Goal: Task Accomplishment & Management: Use online tool/utility

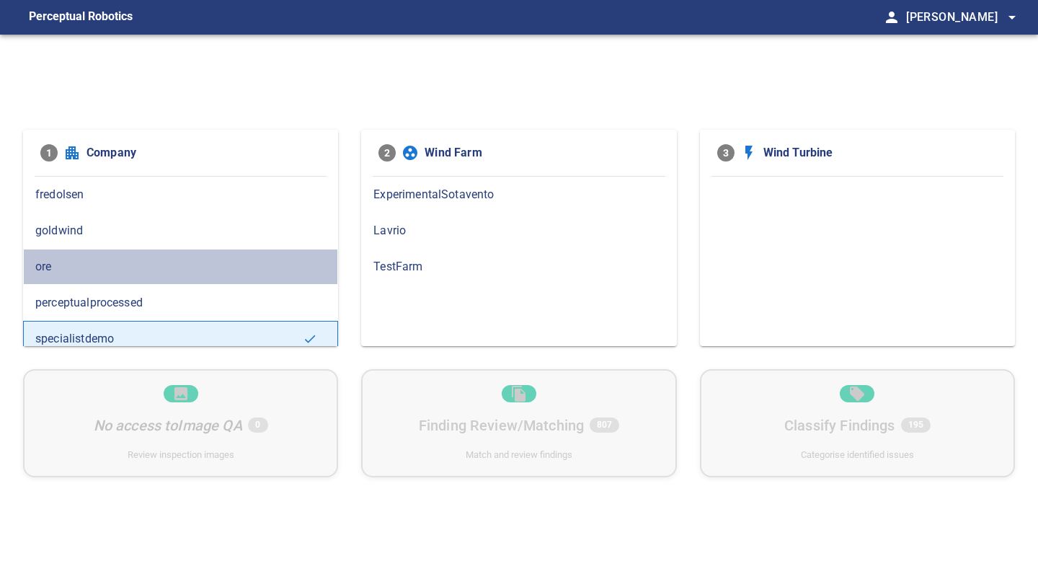
click at [133, 253] on div "ore" at bounding box center [180, 267] width 315 height 36
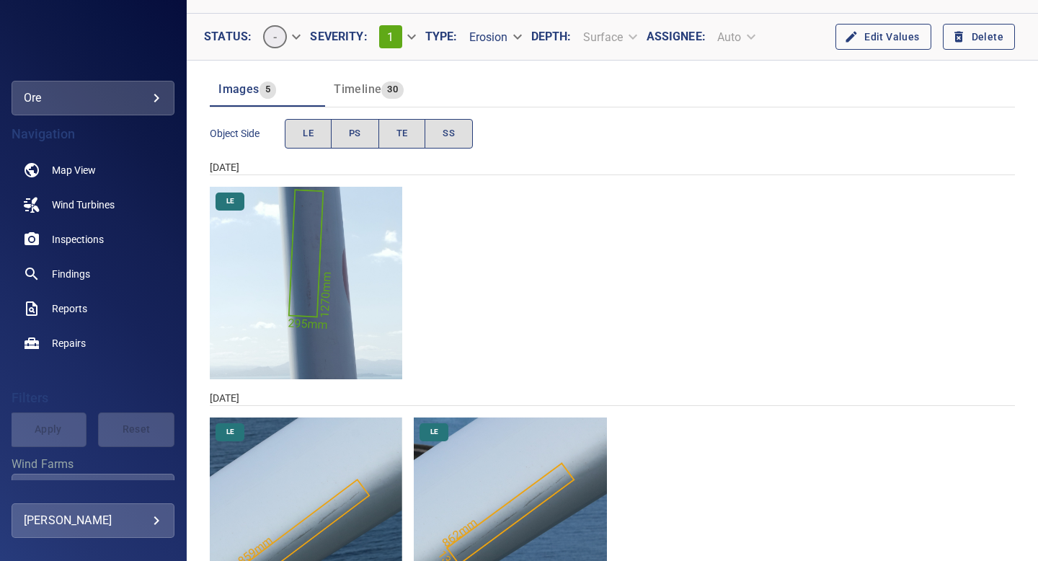
scroll to position [8, 0]
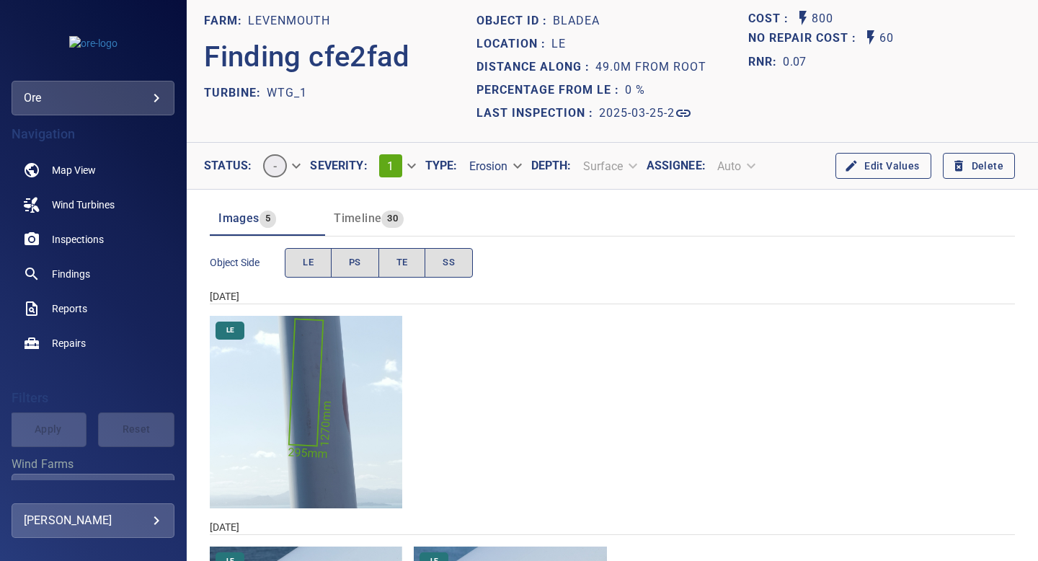
click at [359, 359] on img "Levenmouth/WTG_1/2025-03-25-2/2025-03-25-1/image13wp15.jpg" at bounding box center [306, 412] width 192 height 192
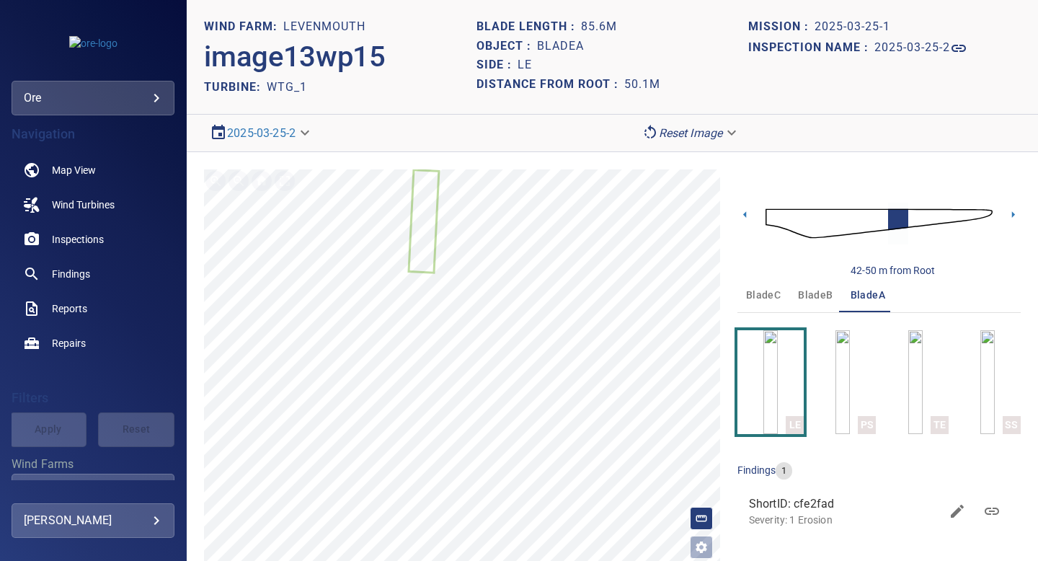
scroll to position [5, 0]
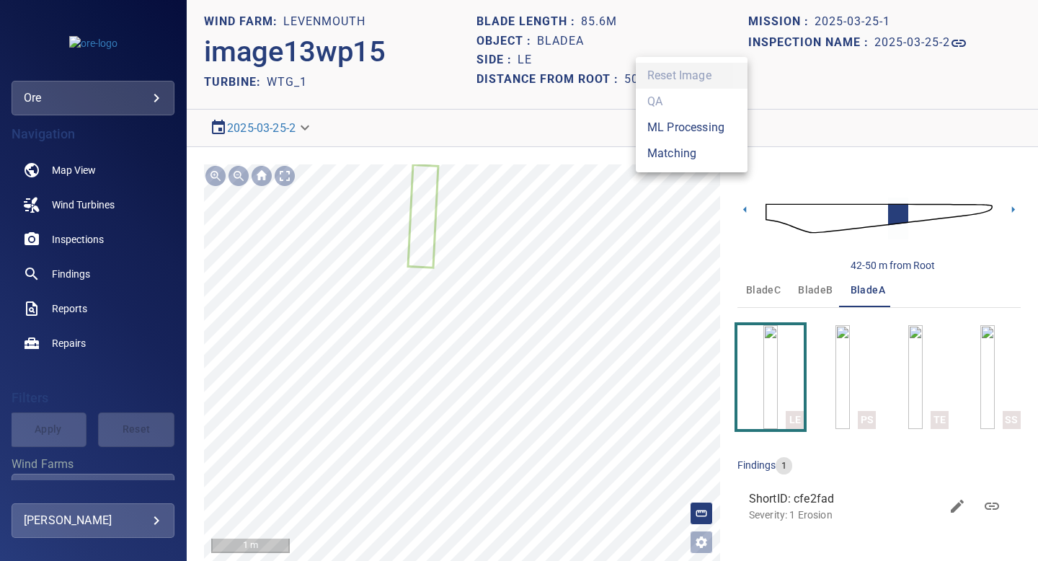
click at [696, 123] on body "**********" at bounding box center [519, 280] width 1038 height 561
click at [686, 151] on li "Matching" at bounding box center [692, 154] width 112 height 26
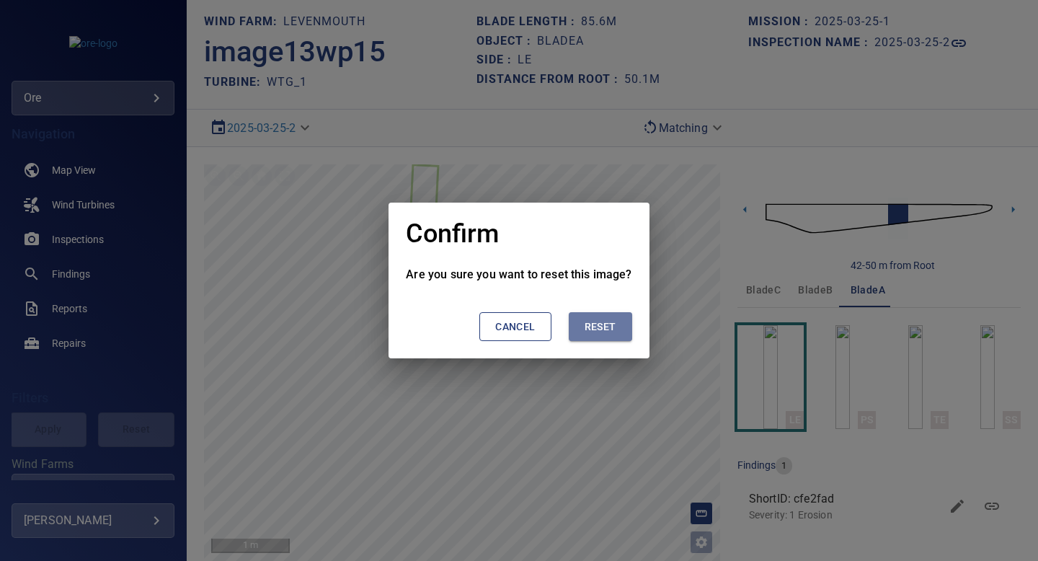
click at [613, 323] on span "Reset" at bounding box center [601, 327] width 32 height 18
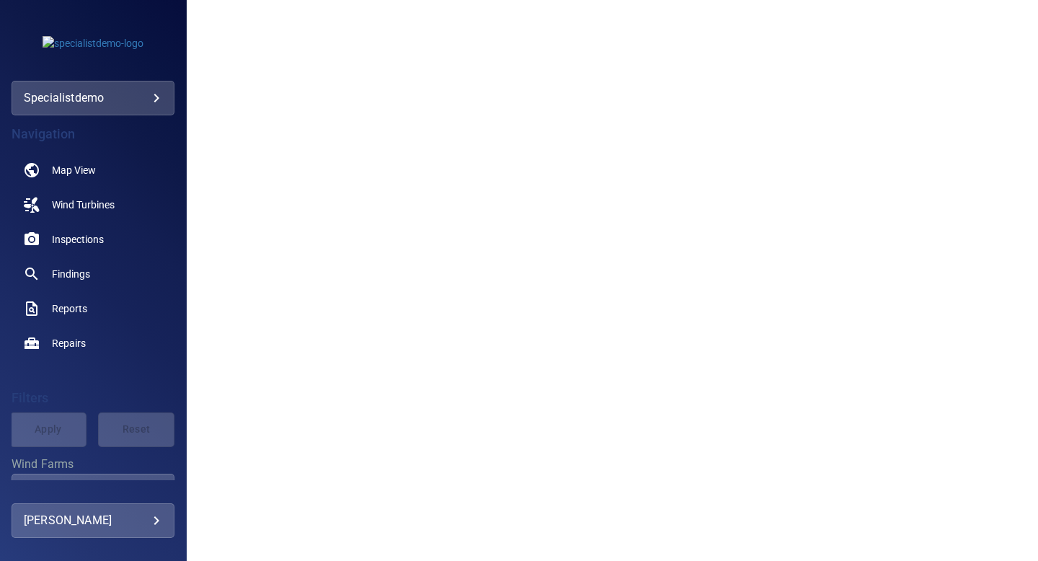
click at [159, 90] on body "**********" at bounding box center [519, 280] width 1038 height 561
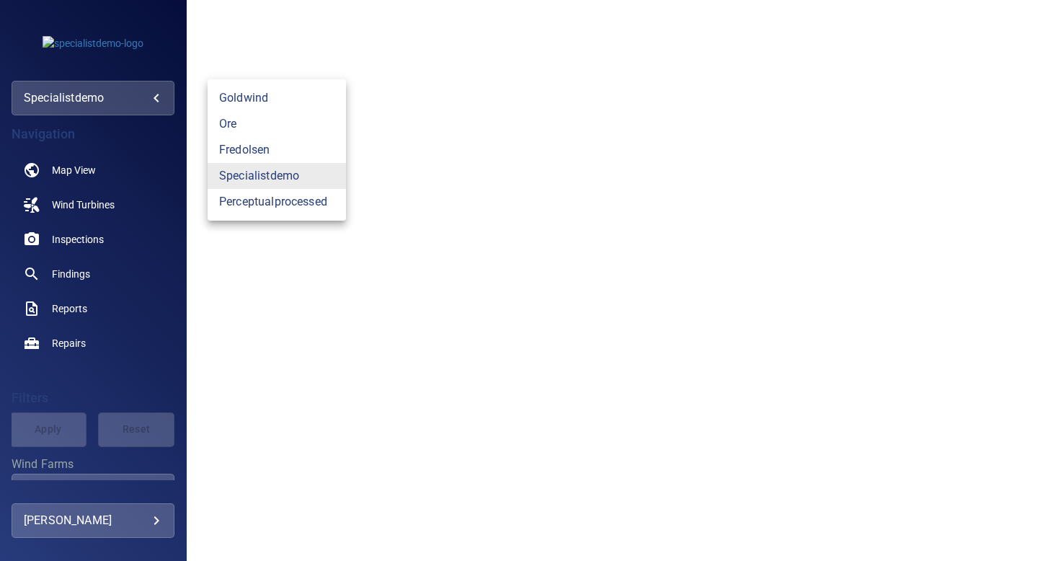
click at [328, 15] on div at bounding box center [519, 280] width 1038 height 561
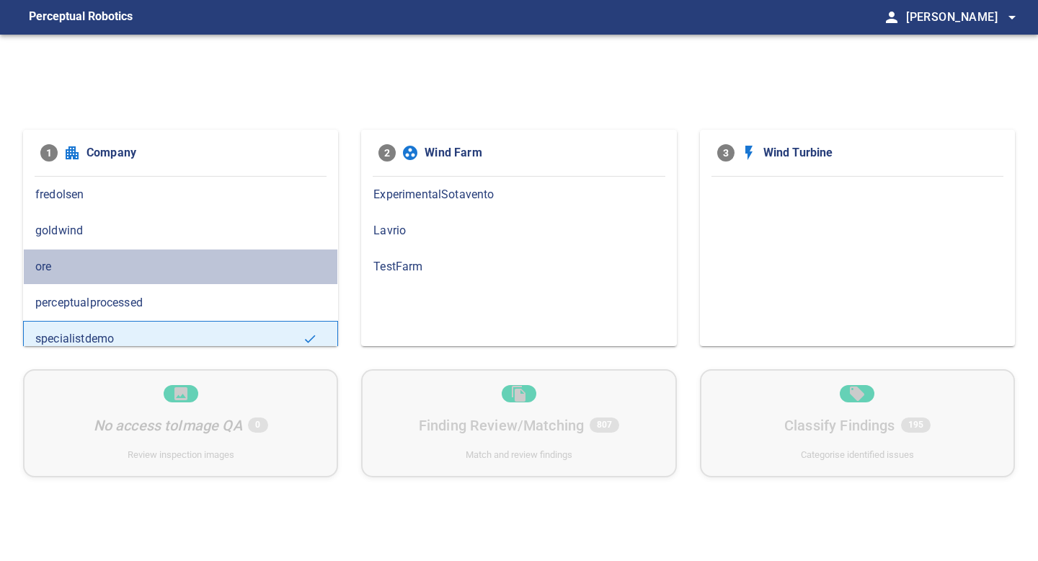
click at [61, 260] on span "ore" at bounding box center [180, 266] width 291 height 17
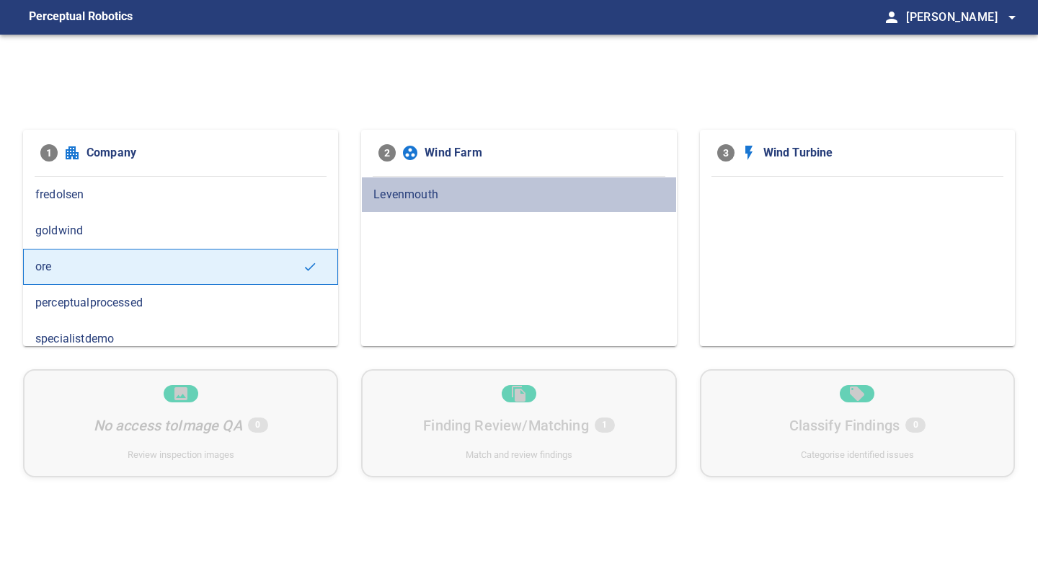
click at [409, 190] on span "Levenmouth" at bounding box center [518, 194] width 291 height 17
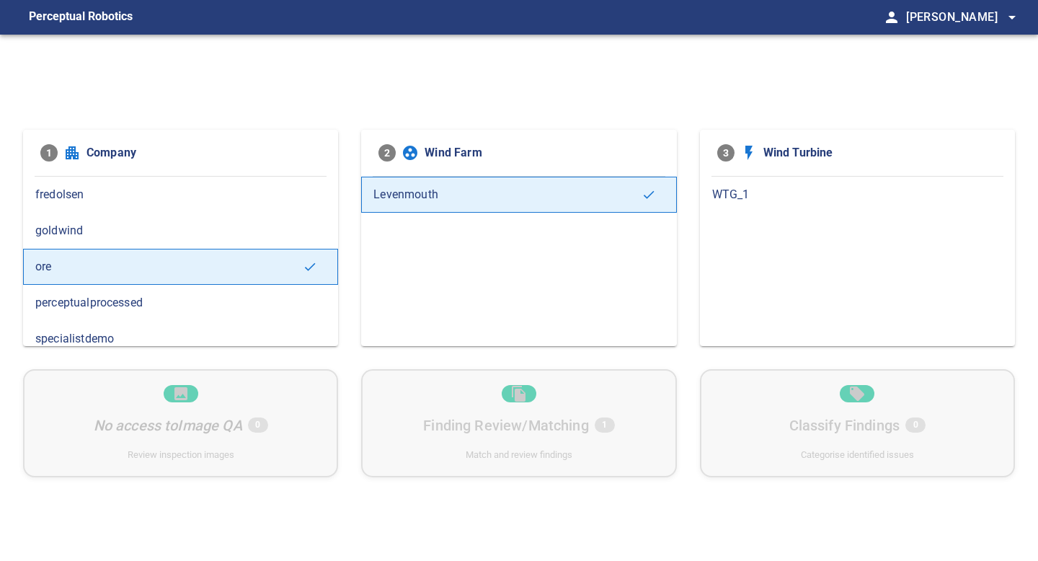
click at [740, 190] on span "WTG_1" at bounding box center [857, 194] width 291 height 17
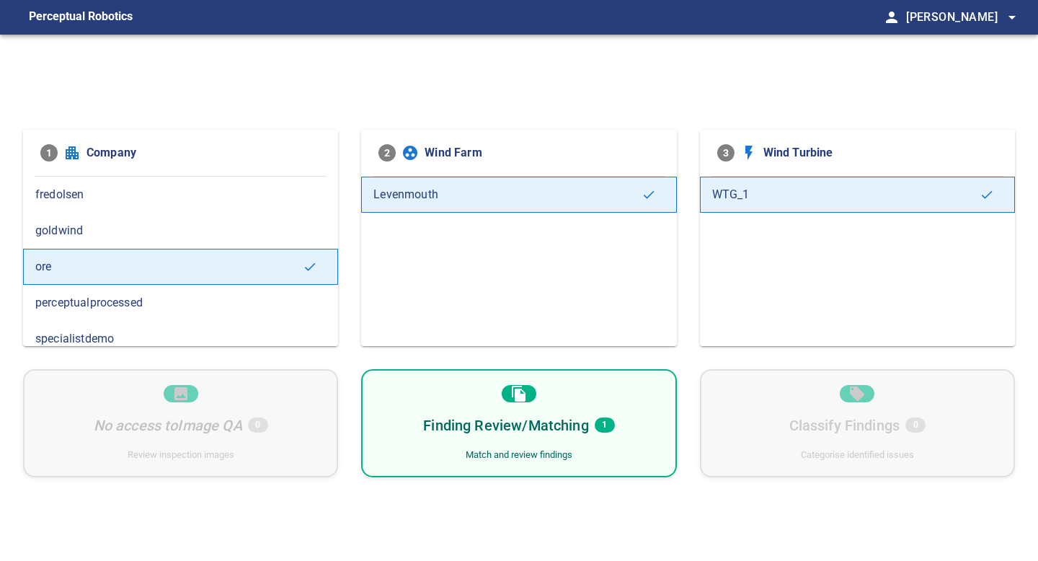
click at [636, 386] on div "Finding Review/Matching 1 Match and review findings" at bounding box center [518, 423] width 315 height 108
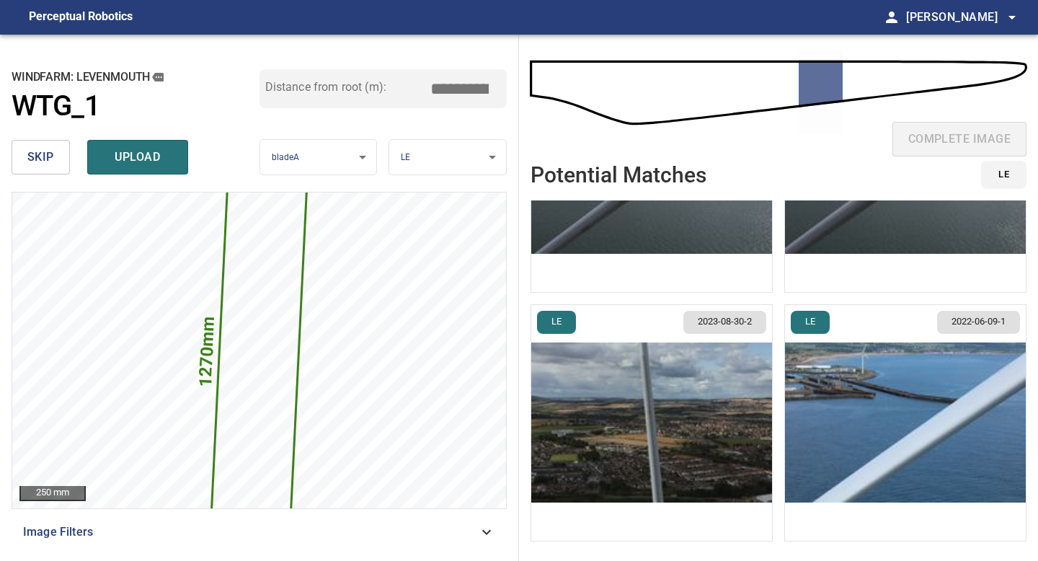
scroll to position [70, 0]
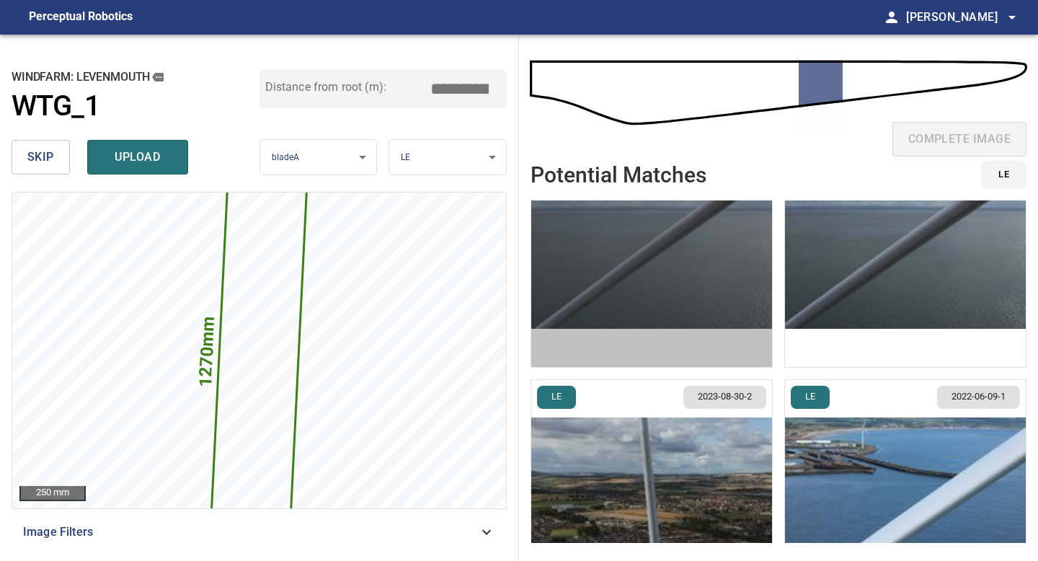
click at [725, 318] on img "button" at bounding box center [651, 249] width 241 height 236
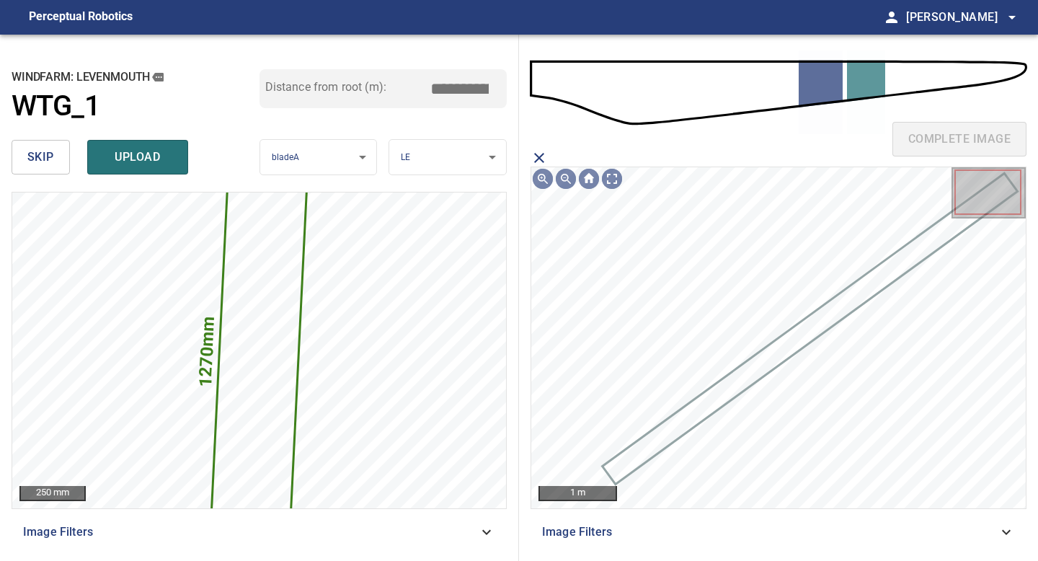
click at [542, 161] on icon "close matching imageResolution:" at bounding box center [539, 158] width 10 height 10
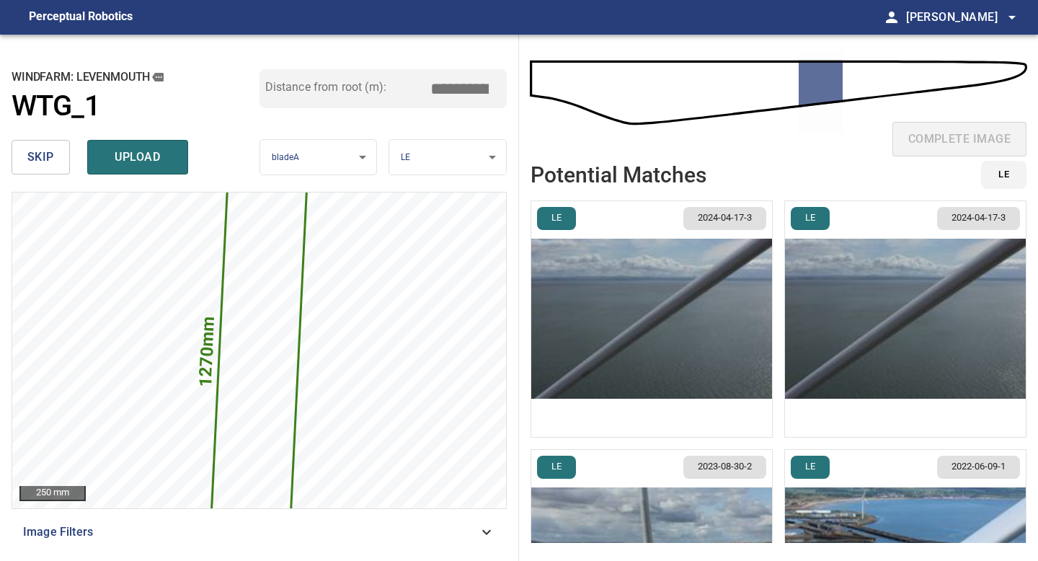
click at [838, 322] on img "button" at bounding box center [905, 319] width 241 height 236
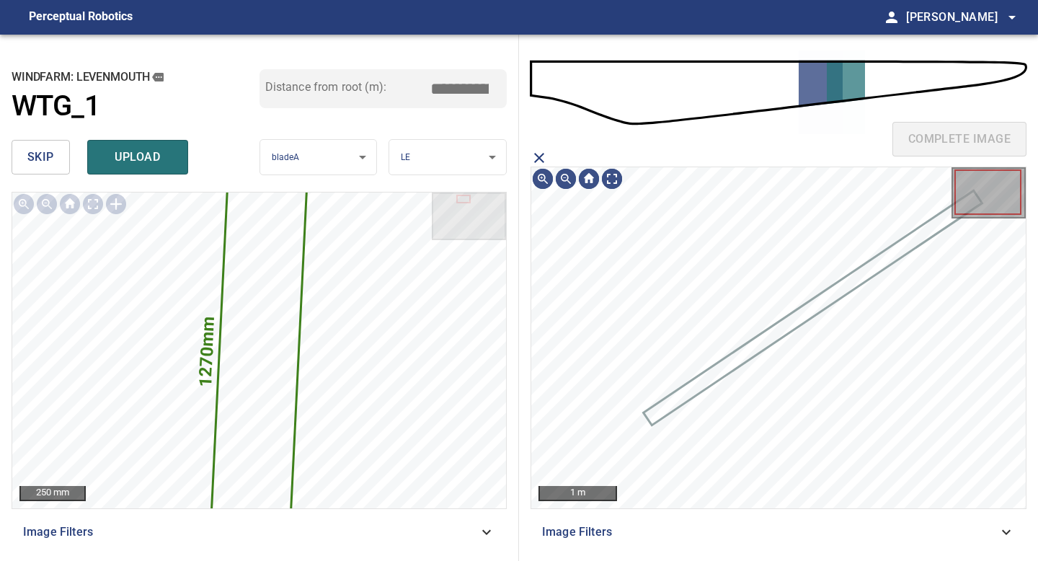
click at [539, 163] on icon "close matching imageResolution:" at bounding box center [539, 157] width 17 height 17
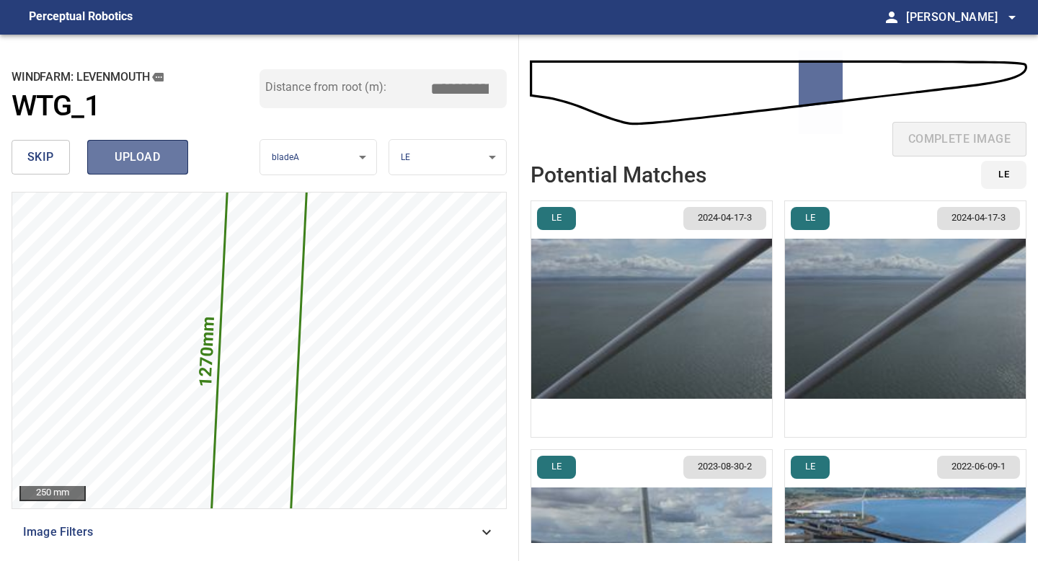
click at [128, 157] on span "upload" at bounding box center [137, 157] width 69 height 20
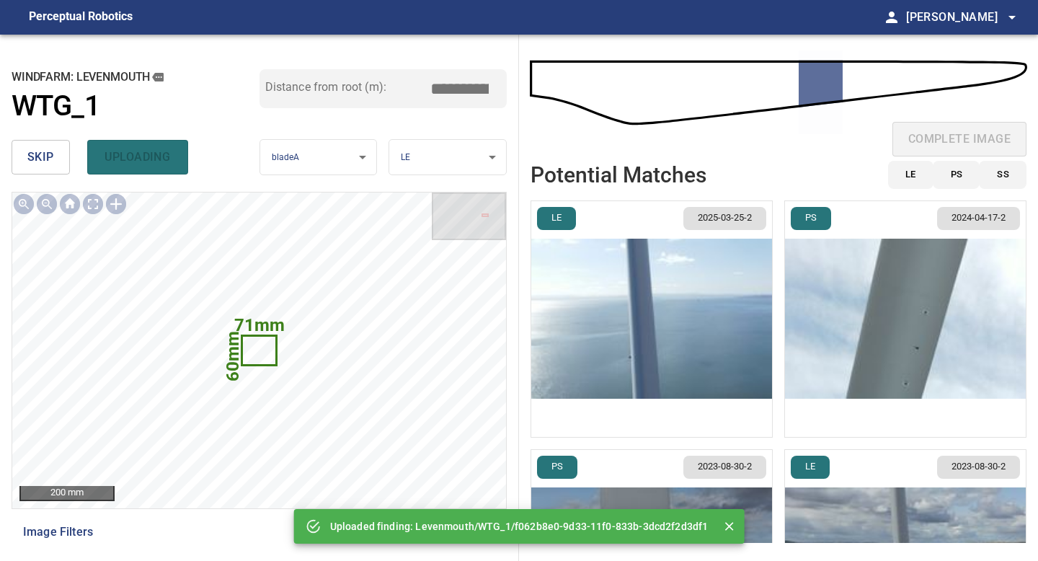
click at [43, 156] on span "skip" at bounding box center [40, 157] width 27 height 20
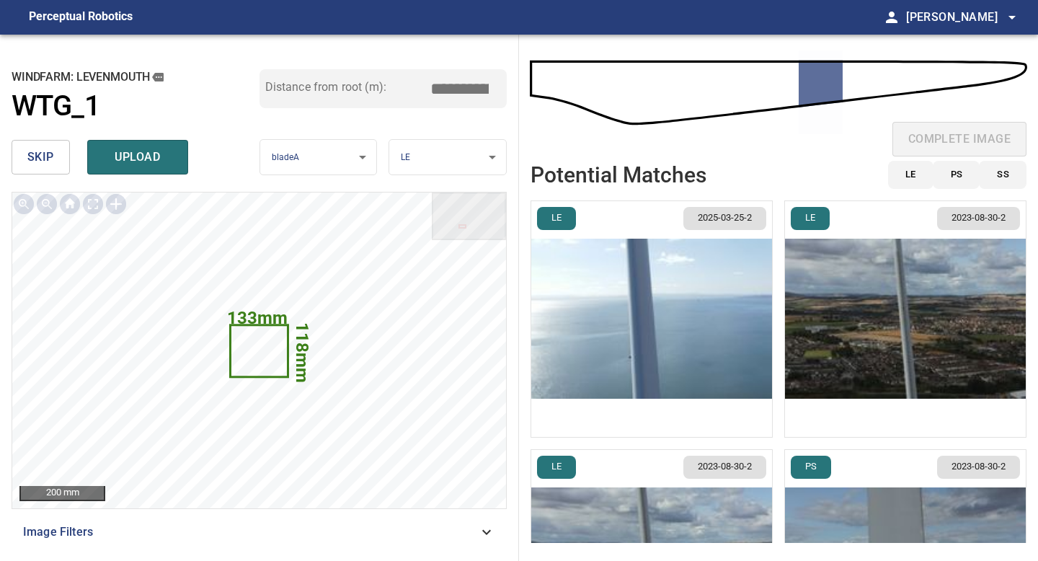
click at [48, 144] on button "skip" at bounding box center [41, 157] width 58 height 35
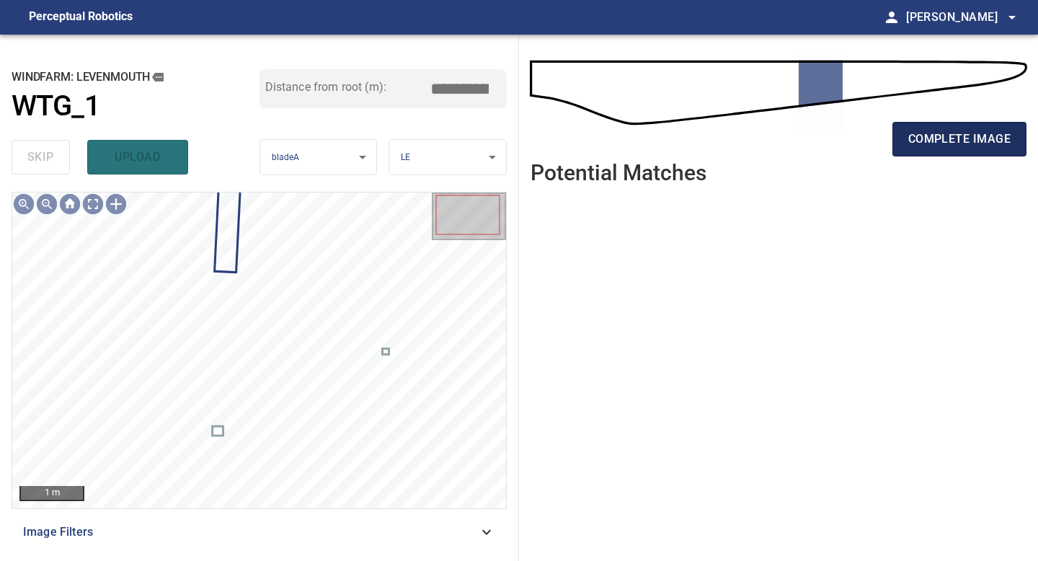
click at [954, 143] on span "complete image" at bounding box center [959, 139] width 102 height 20
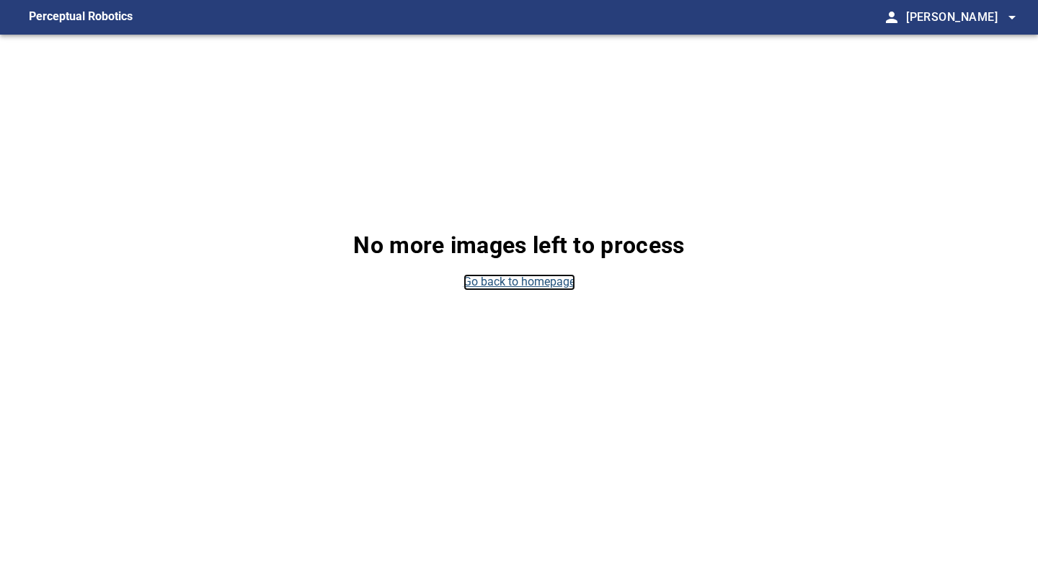
click at [562, 285] on link "Go back to homepage" at bounding box center [520, 282] width 112 height 17
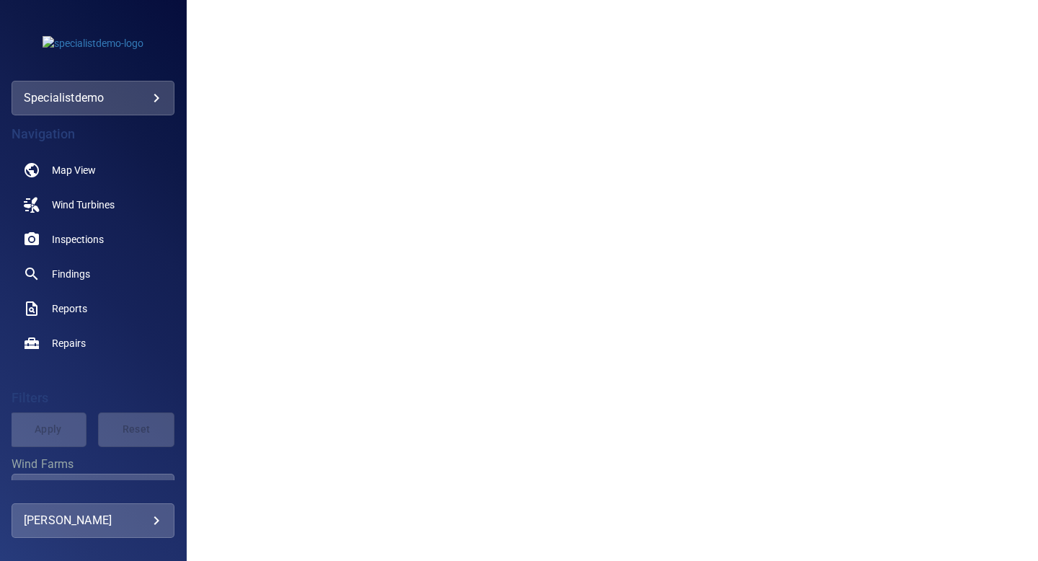
click at [156, 95] on body "**********" at bounding box center [519, 280] width 1038 height 561
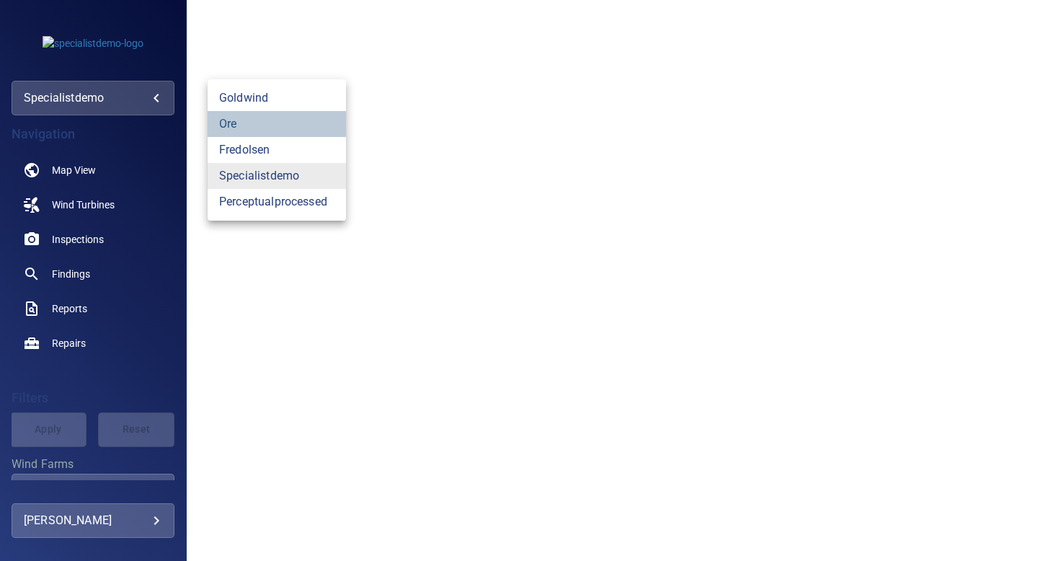
click at [236, 128] on link "ore" at bounding box center [277, 124] width 138 height 26
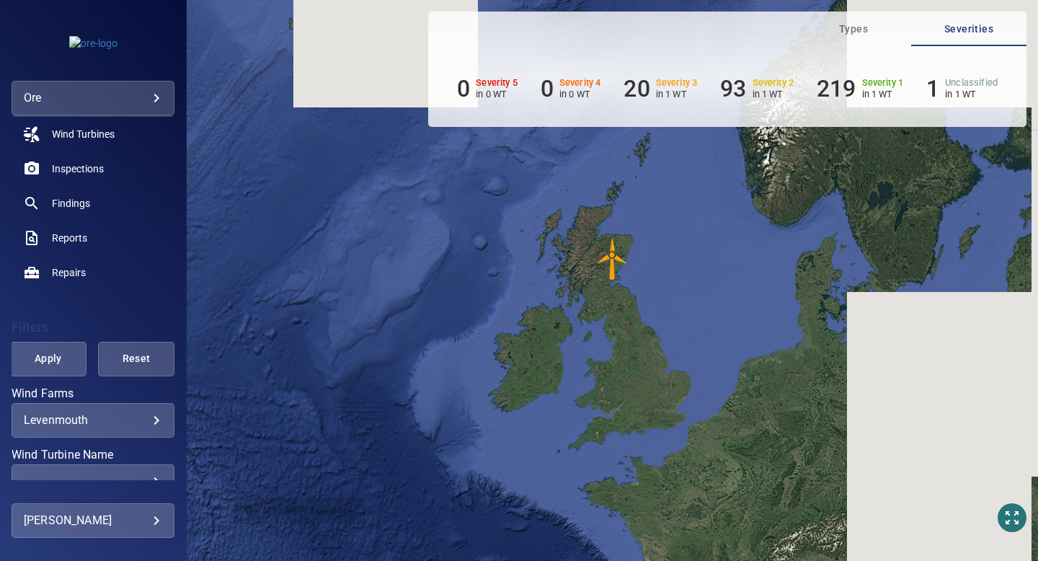
scroll to position [66, 0]
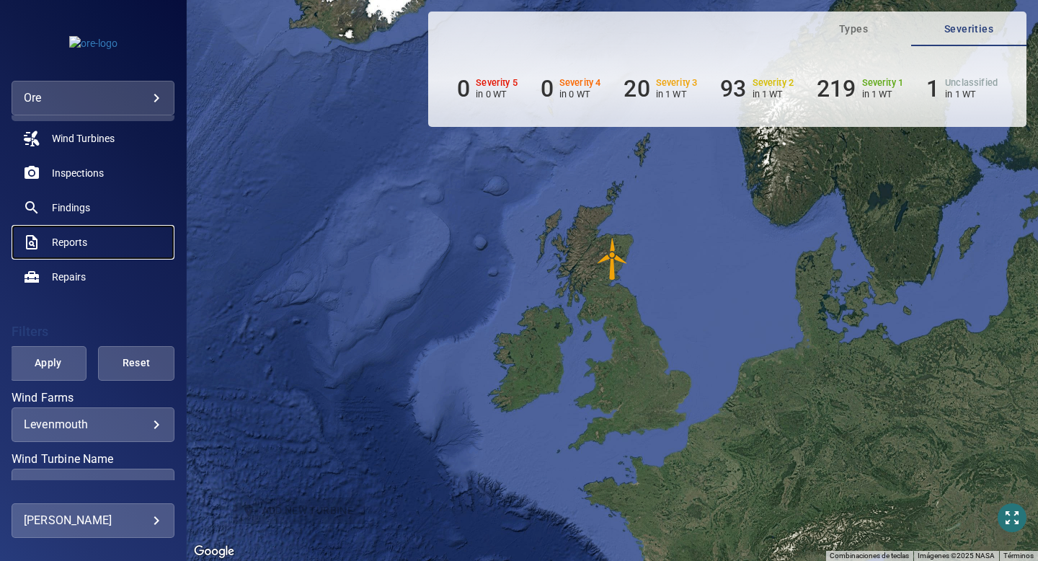
click at [79, 245] on span "Reports" at bounding box center [69, 242] width 35 height 14
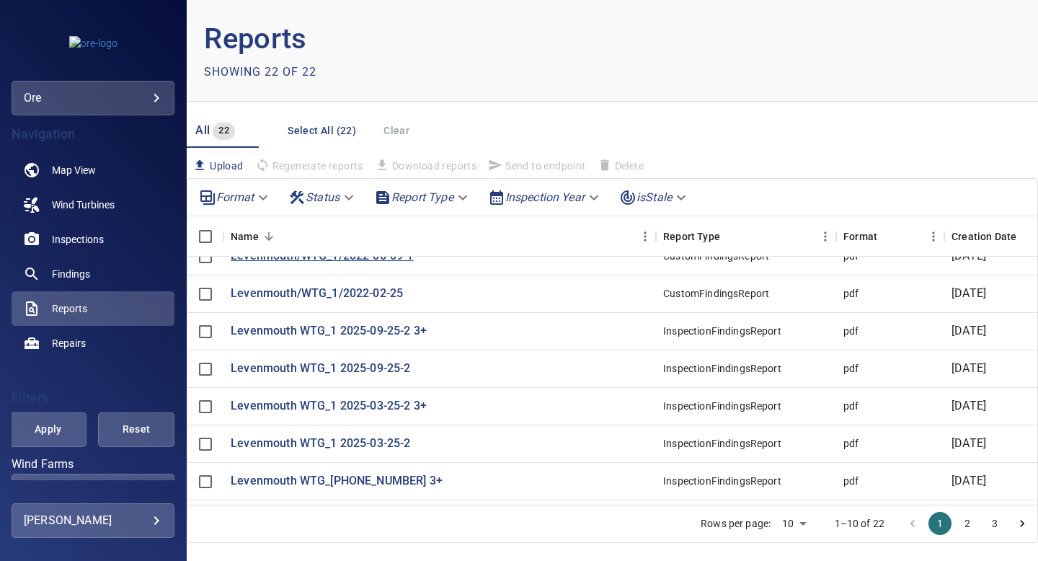
scroll to position [57, 0]
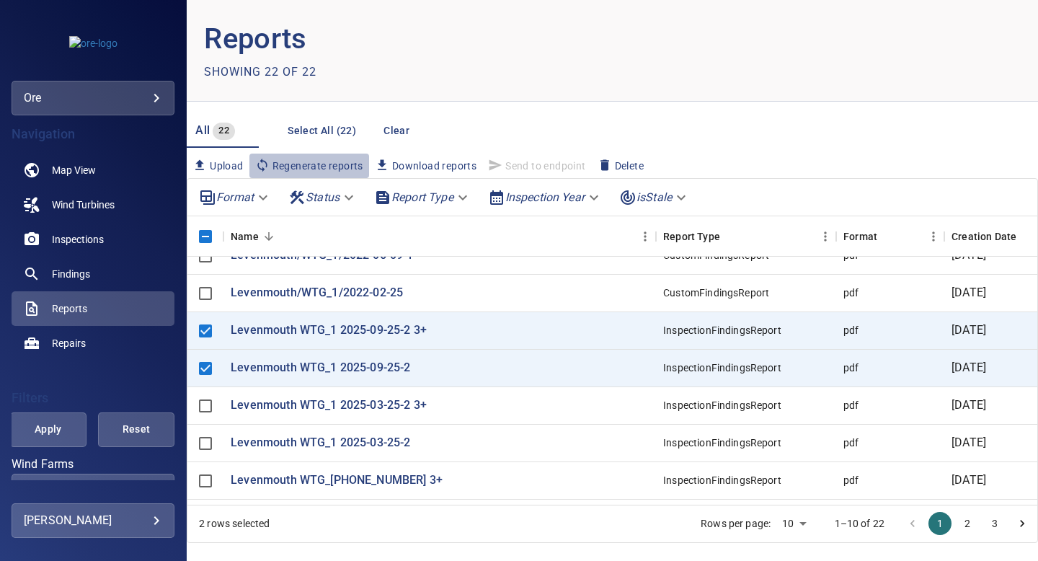
click at [309, 169] on span "Regenerate reports" at bounding box center [309, 166] width 108 height 16
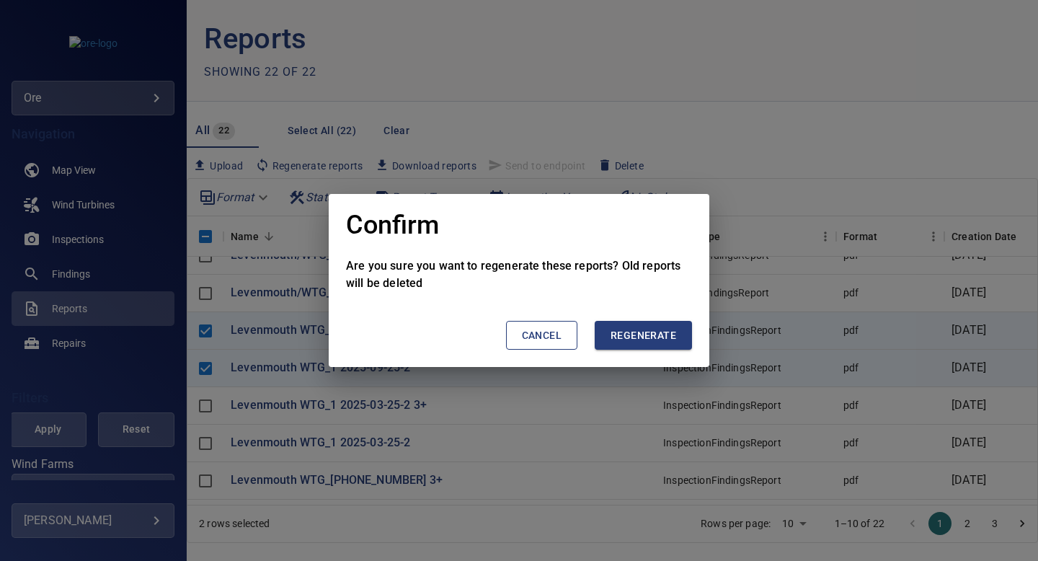
click at [644, 329] on span "Regenerate" at bounding box center [644, 336] width 66 height 18
